Goal: Information Seeking & Learning: Learn about a topic

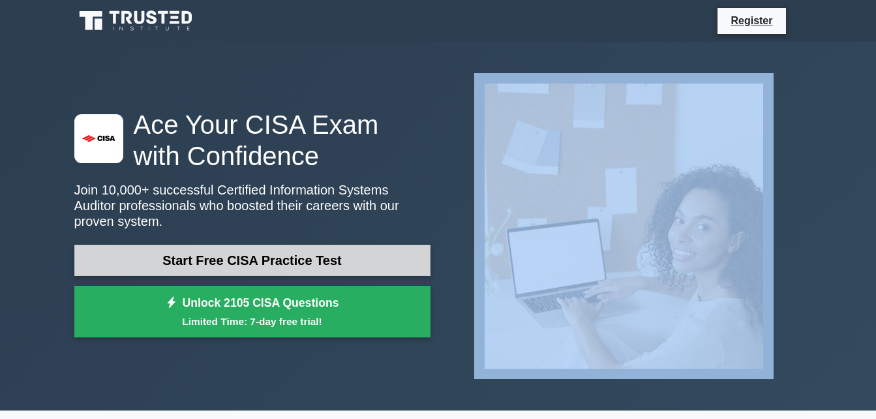
click at [287, 252] on link "Start Free CISA Practice Test" at bounding box center [252, 260] width 356 height 31
click at [108, 254] on link "Start Free CISA Practice Test" at bounding box center [252, 260] width 356 height 31
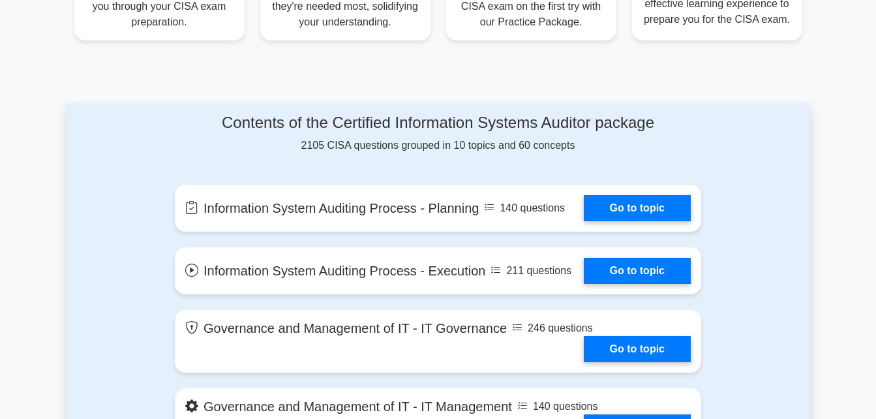
scroll to position [614, 0]
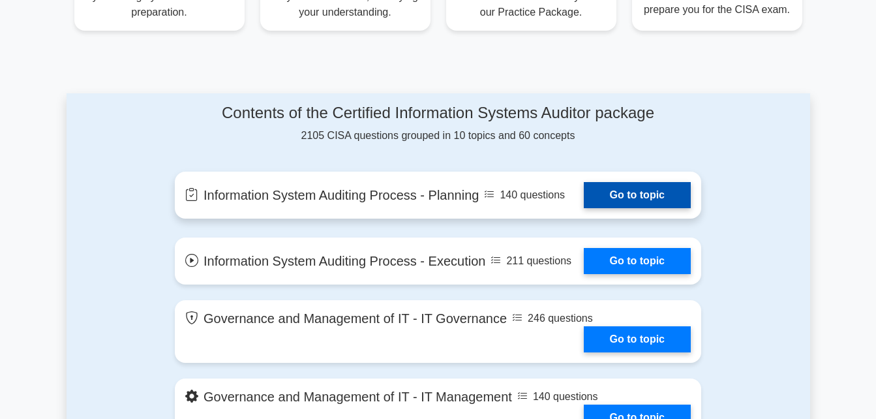
click at [634, 193] on link "Go to topic" at bounding box center [637, 195] width 107 height 26
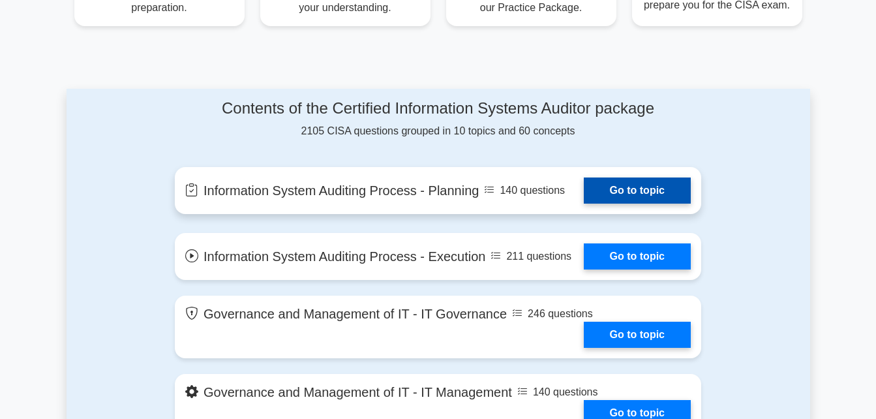
scroll to position [619, 0]
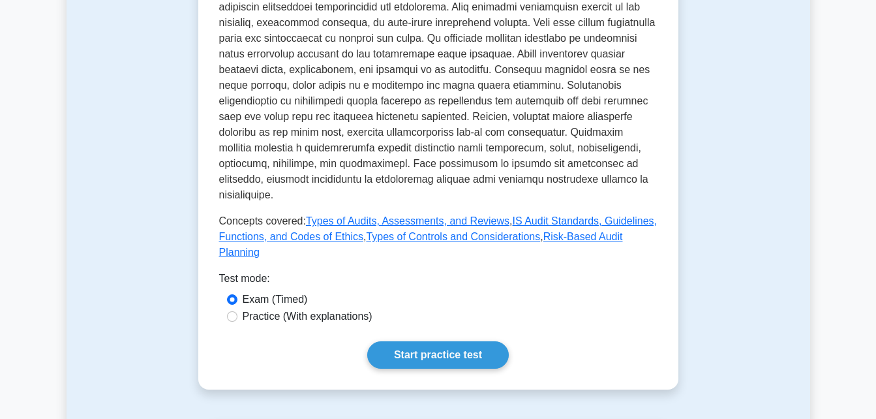
scroll to position [564, 0]
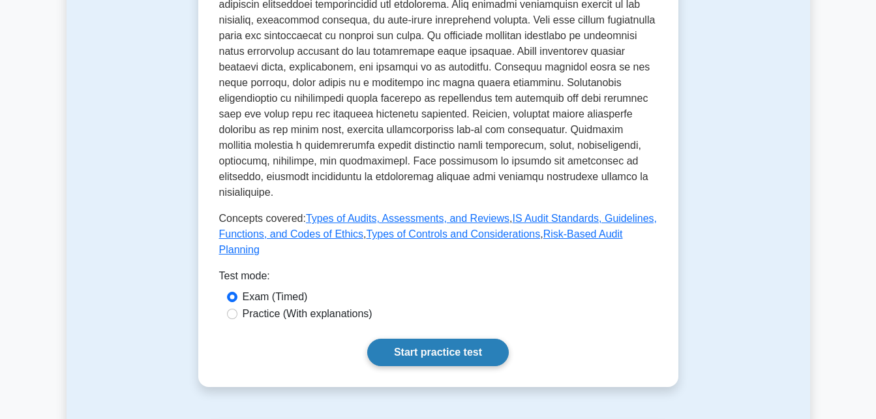
click at [412, 339] on link "Start practice test" at bounding box center [438, 352] width 142 height 27
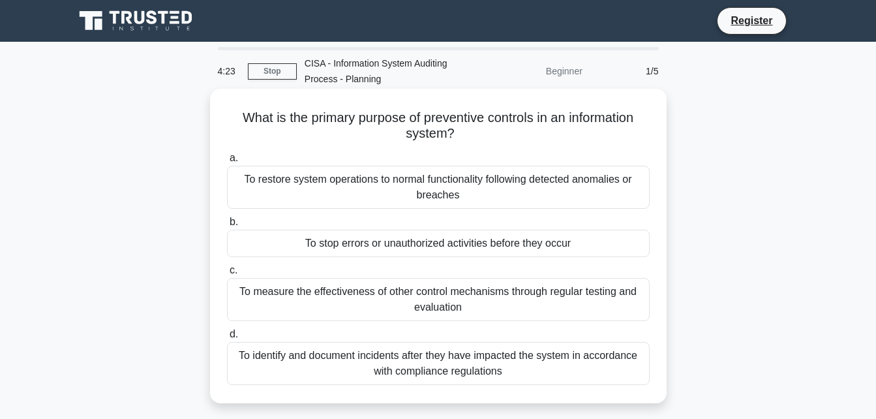
click at [277, 292] on div "To measure the effectiveness of other control mechanisms through regular testin…" at bounding box center [438, 299] width 423 height 43
click at [227, 275] on input "c. To measure the effectiveness of other control mechanisms through regular tes…" at bounding box center [227, 270] width 0 height 8
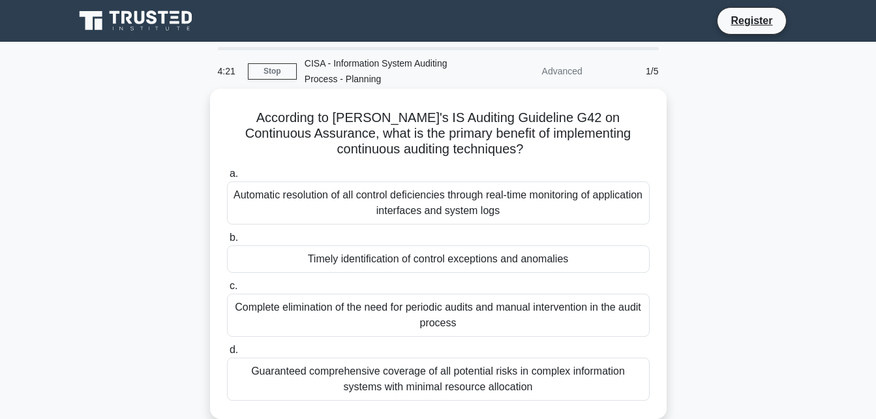
click at [251, 321] on div "Complete elimination of the need for periodic audits and manual intervention in…" at bounding box center [438, 315] width 423 height 43
click at [227, 290] on input "c. Complete elimination of the need for periodic audits and manual intervention…" at bounding box center [227, 286] width 0 height 8
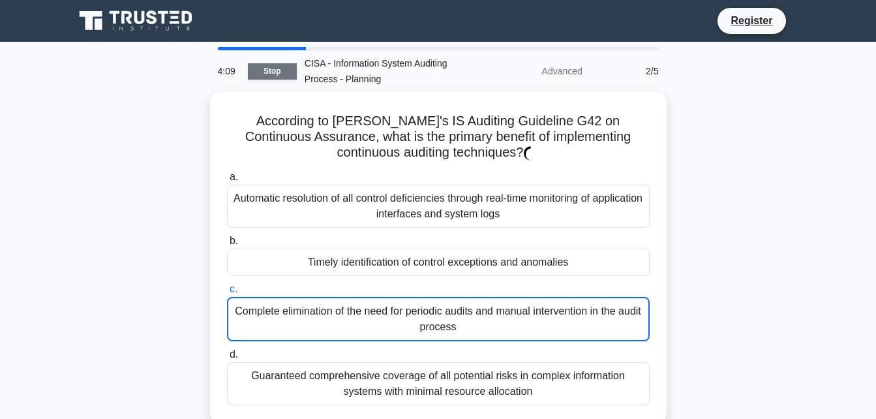
click at [271, 72] on link "Stop" at bounding box center [272, 71] width 49 height 16
